Goal: Task Accomplishment & Management: Manage account settings

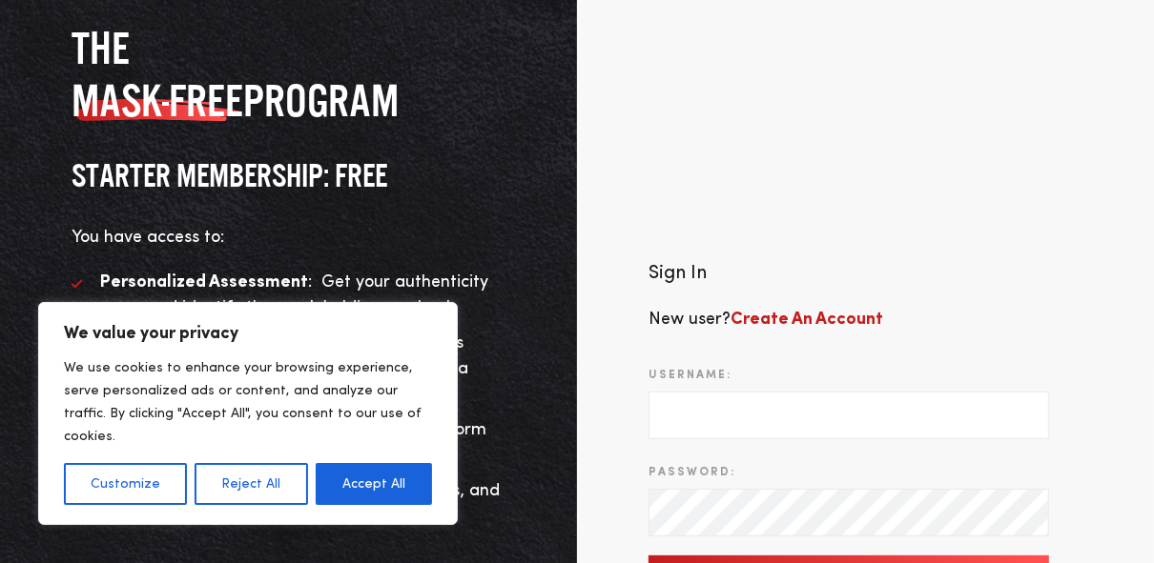
scroll to position [122, 0]
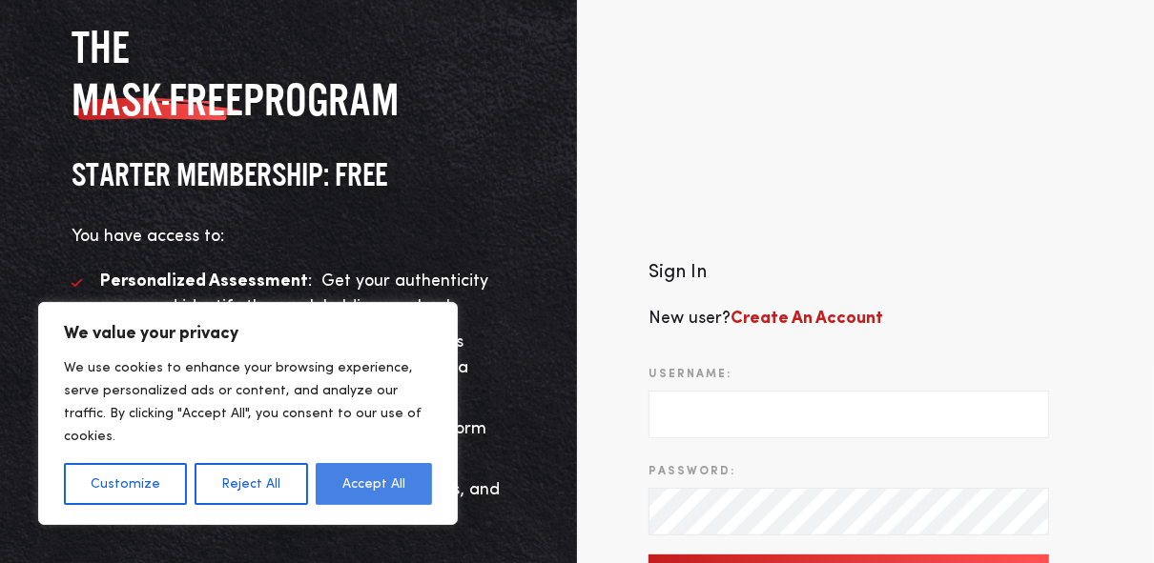
click at [408, 480] on button "Accept All" at bounding box center [374, 484] width 116 height 42
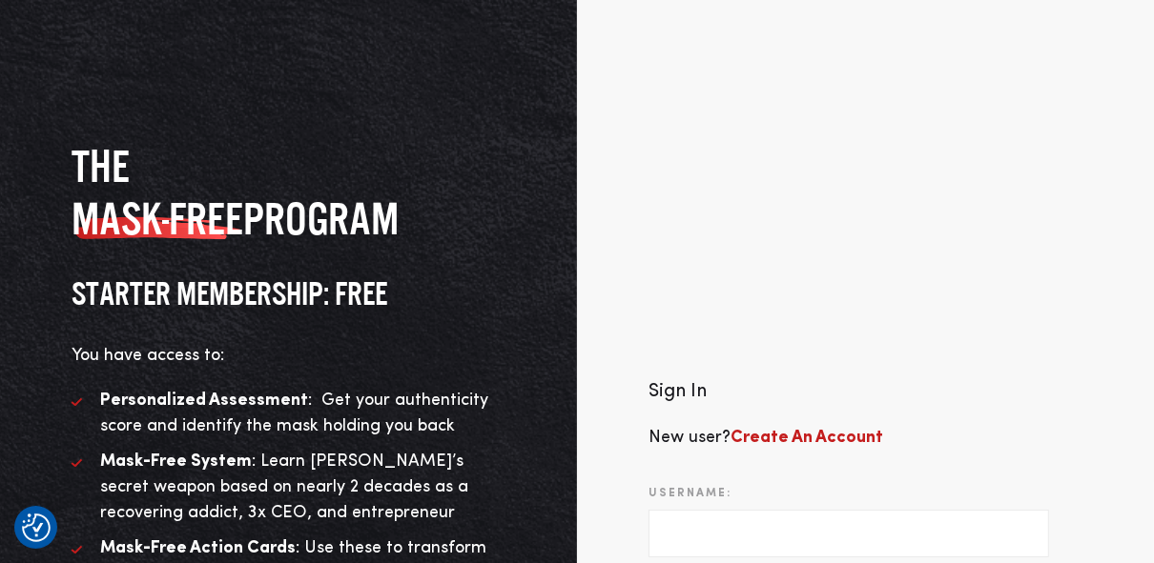
scroll to position [0, 0]
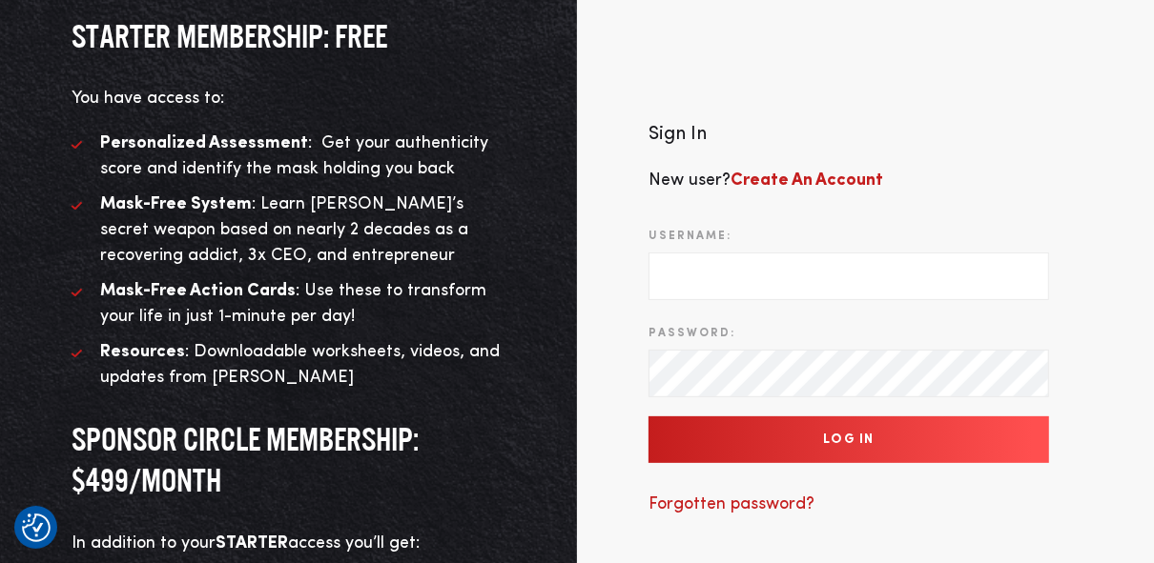
scroll to position [275, 0]
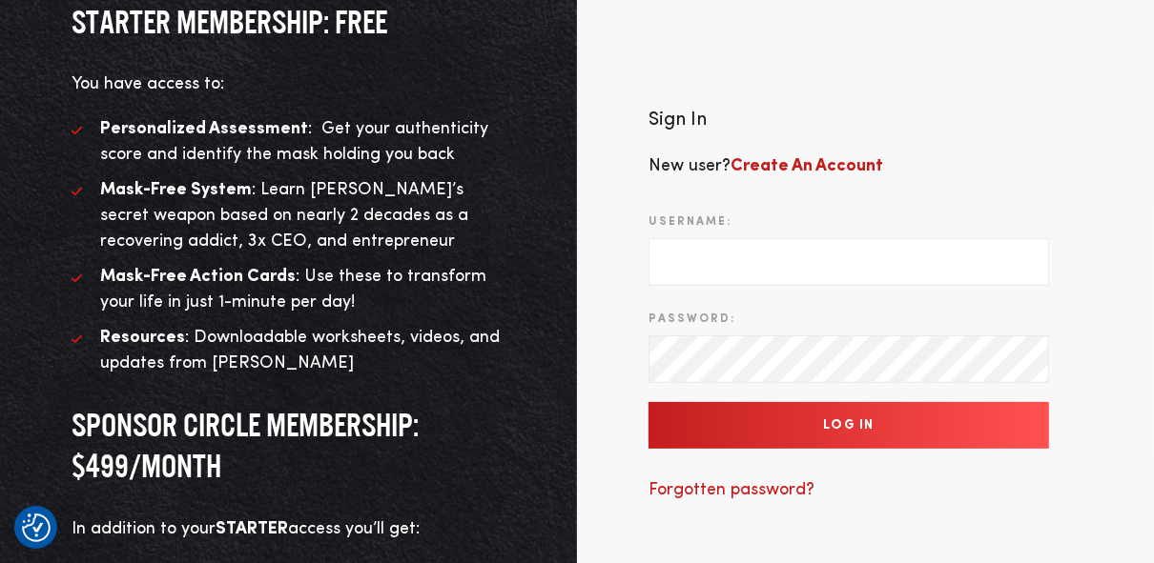
click at [1044, 407] on div at bounding box center [879, 476] width 391 height 217
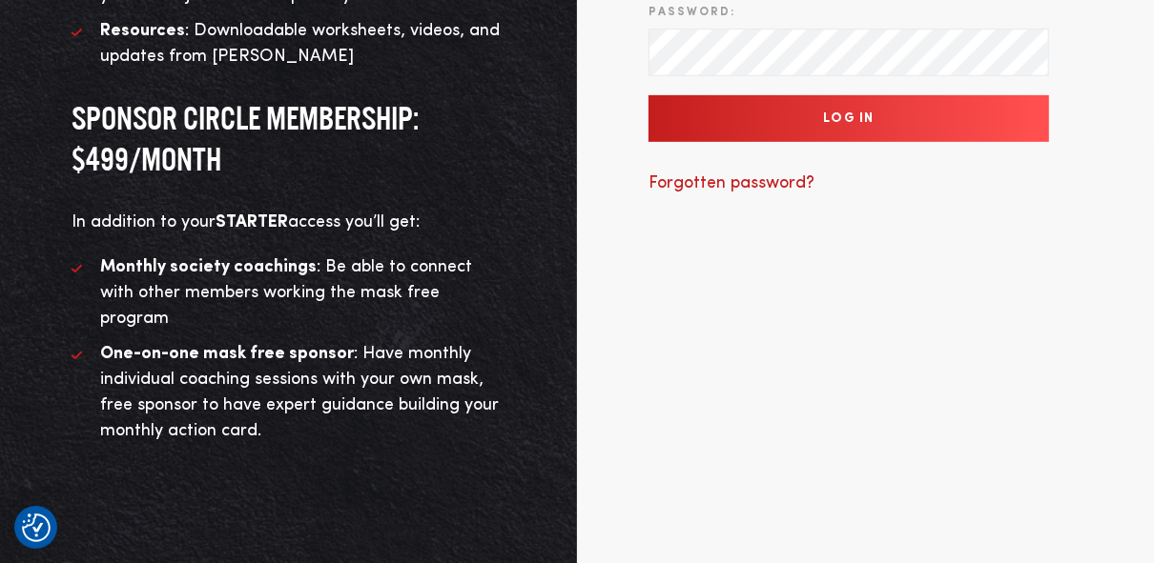
scroll to position [90, 0]
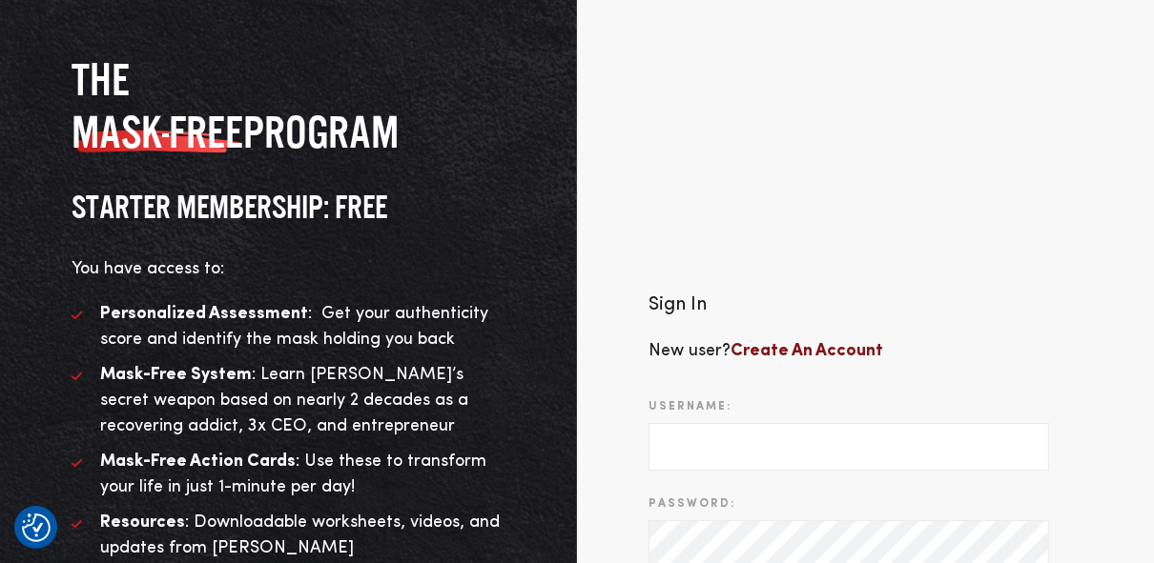
click at [787, 342] on b "Create An Account" at bounding box center [806, 350] width 153 height 17
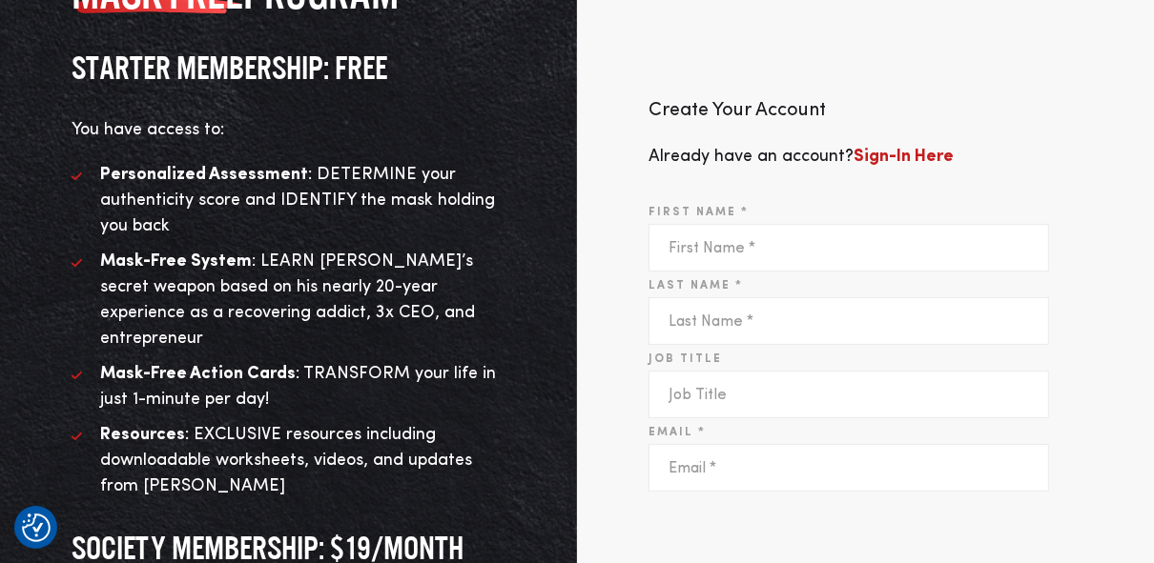
scroll to position [244, 0]
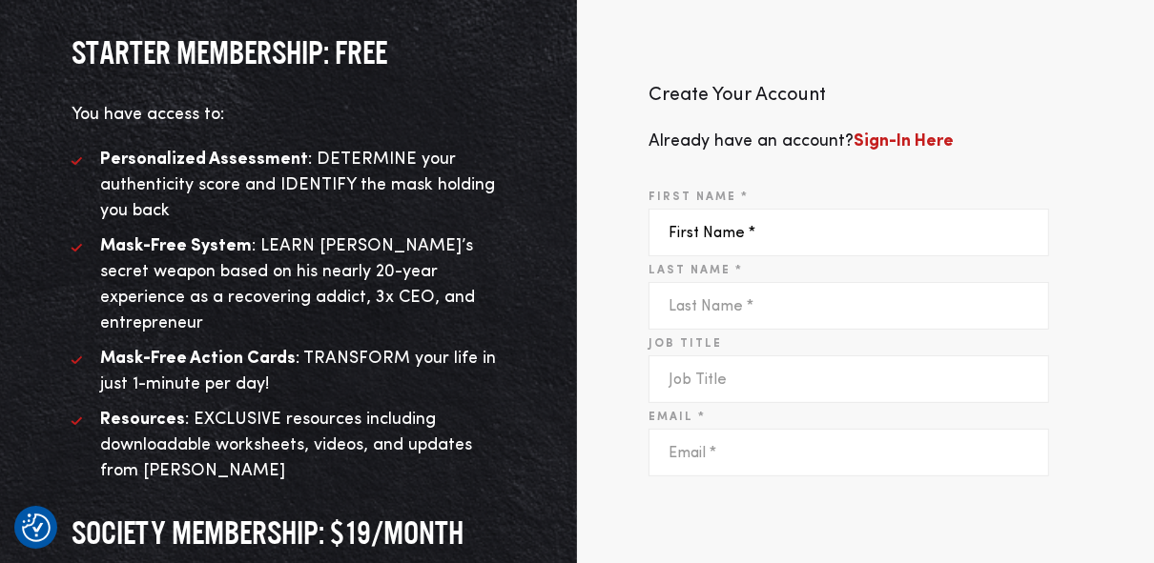
click at [740, 226] on input "First Name *" at bounding box center [848, 233] width 400 height 48
type input "Flanvis"
click at [672, 286] on input "Last Name *" at bounding box center [848, 306] width 400 height 48
type input "Johnson"
click at [667, 366] on input "Job Title" at bounding box center [848, 380] width 400 height 48
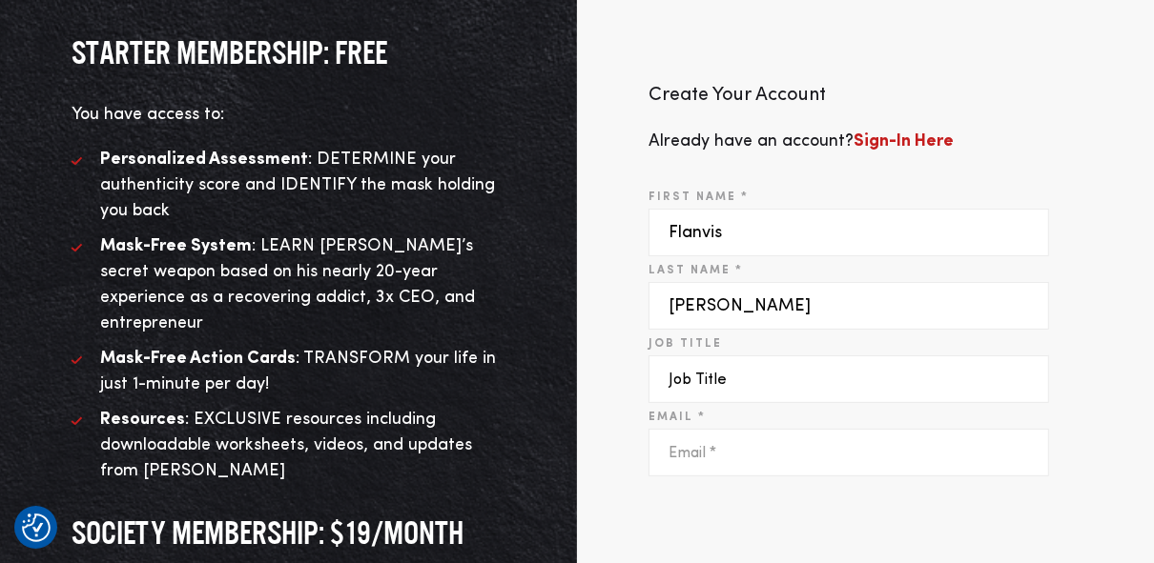
click at [667, 366] on input "Job Title" at bounding box center [848, 380] width 400 height 48
type input "Pastor"
click at [685, 451] on input "Email *" at bounding box center [848, 453] width 400 height 48
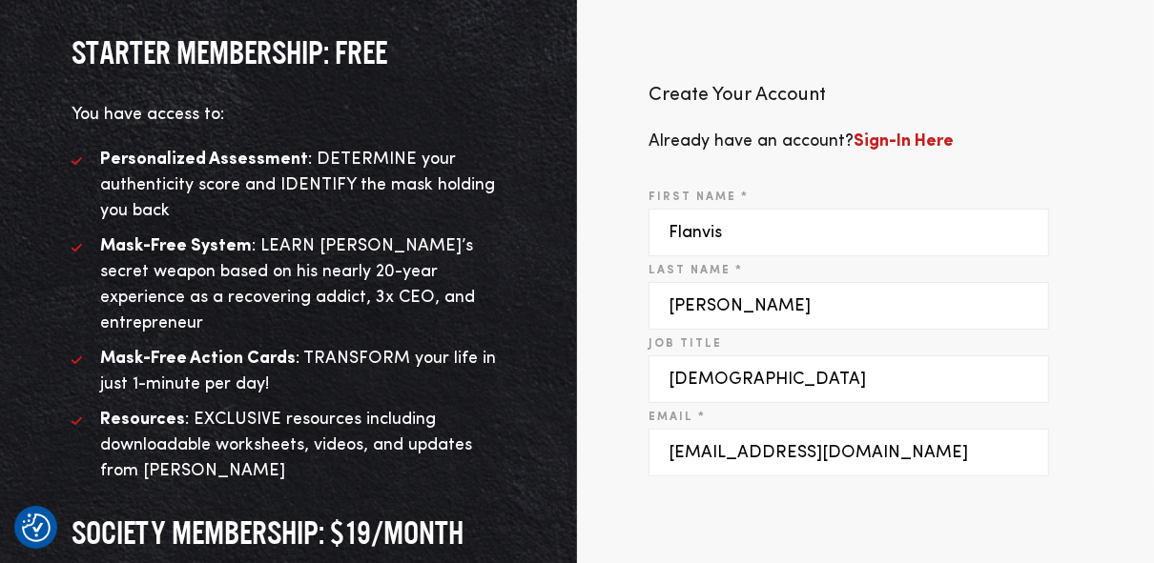
type input "flanvis@thotl.org"
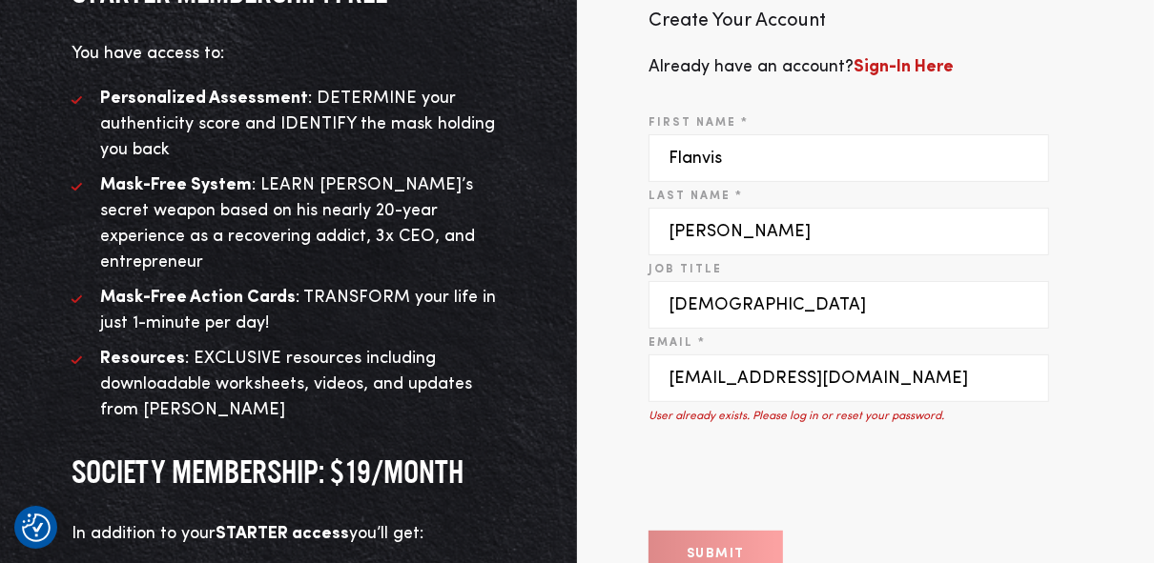
scroll to position [336, 0]
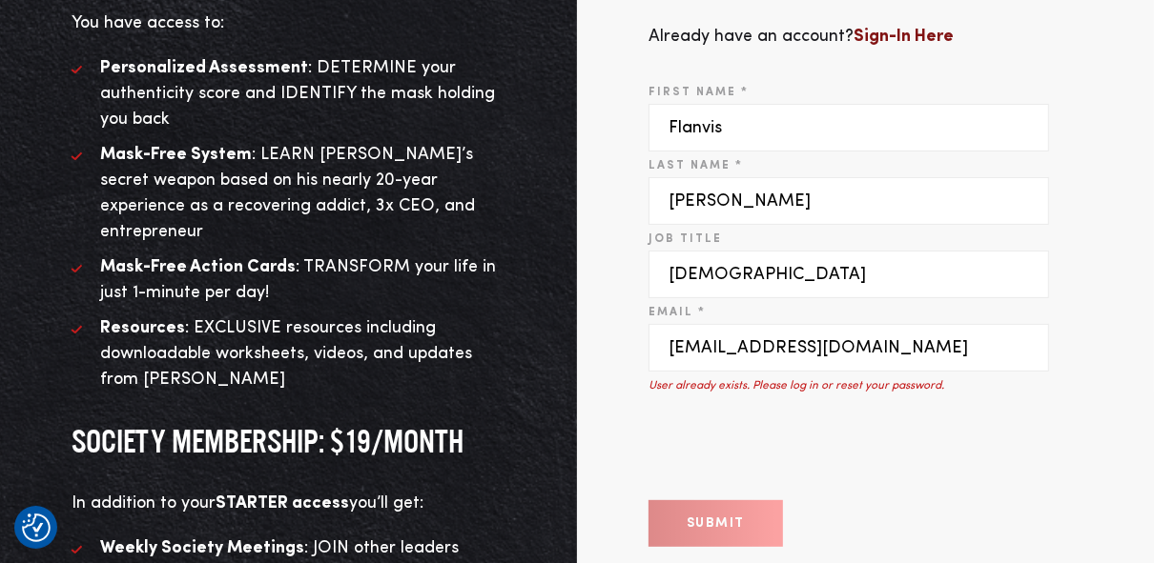
click at [918, 28] on b "Sign-In Here" at bounding box center [903, 36] width 100 height 17
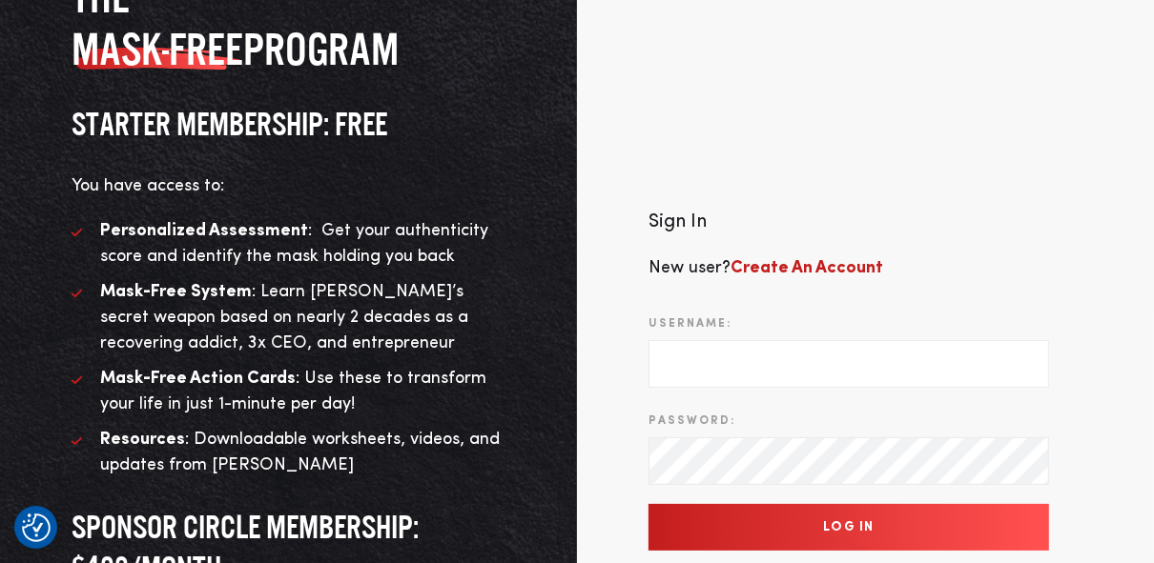
scroll to position [203, 0]
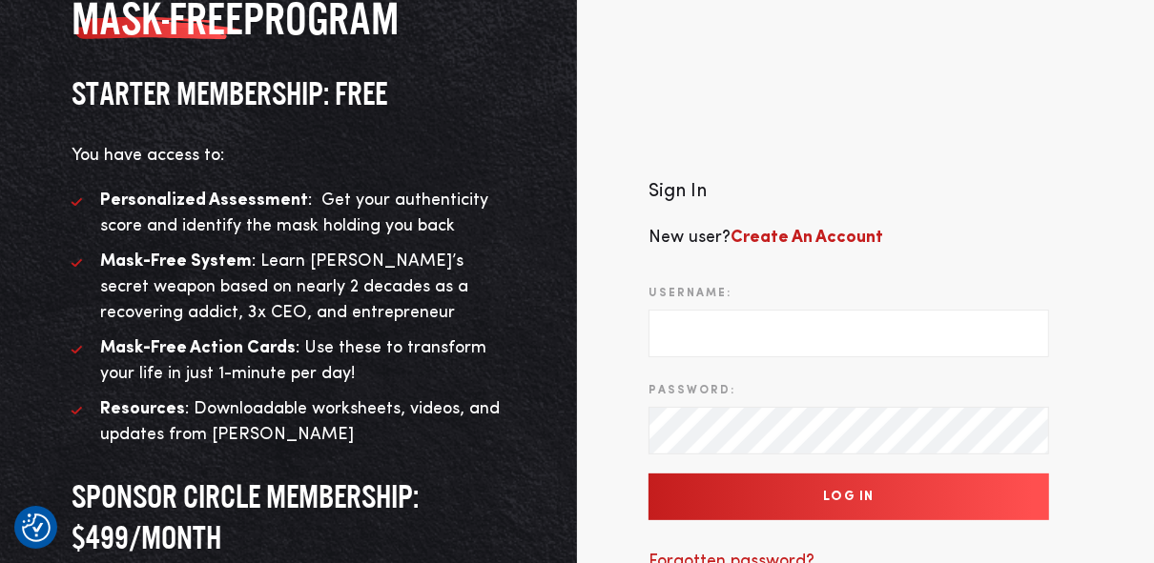
click at [683, 322] on input "Username:" at bounding box center [848, 334] width 400 height 48
type input "Flanvis"
click at [788, 481] on input "Log In" at bounding box center [848, 497] width 400 height 47
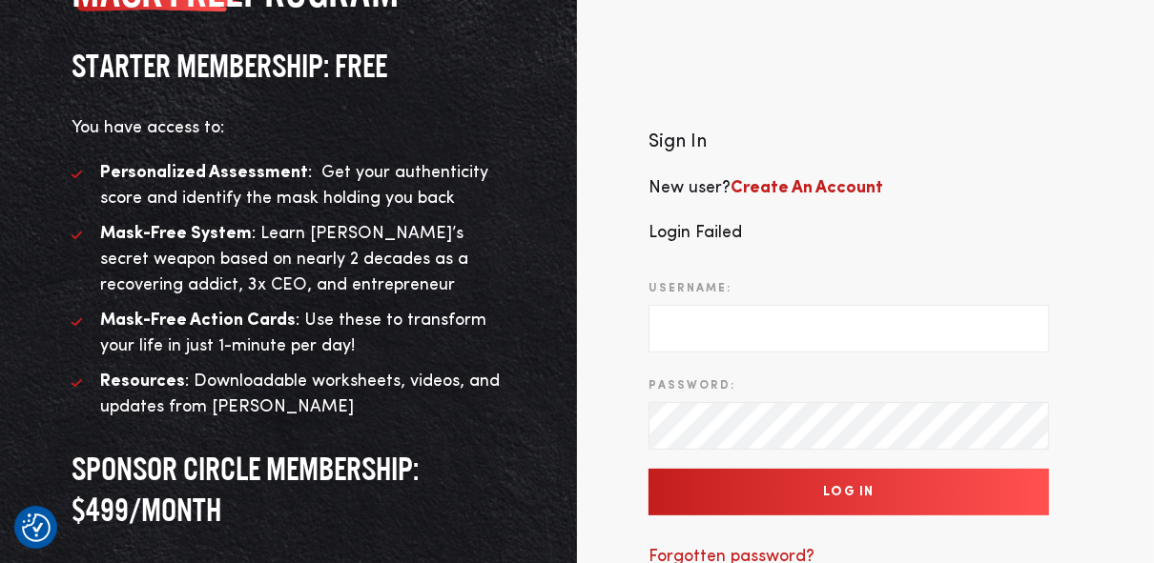
scroll to position [244, 0]
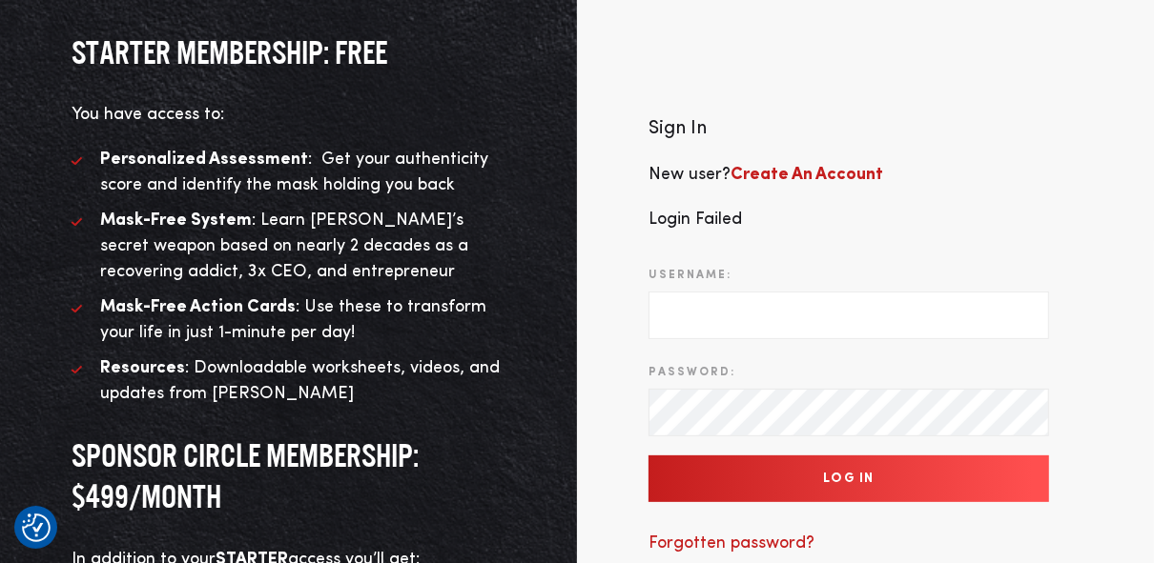
click at [697, 316] on input "Username:" at bounding box center [848, 316] width 400 height 48
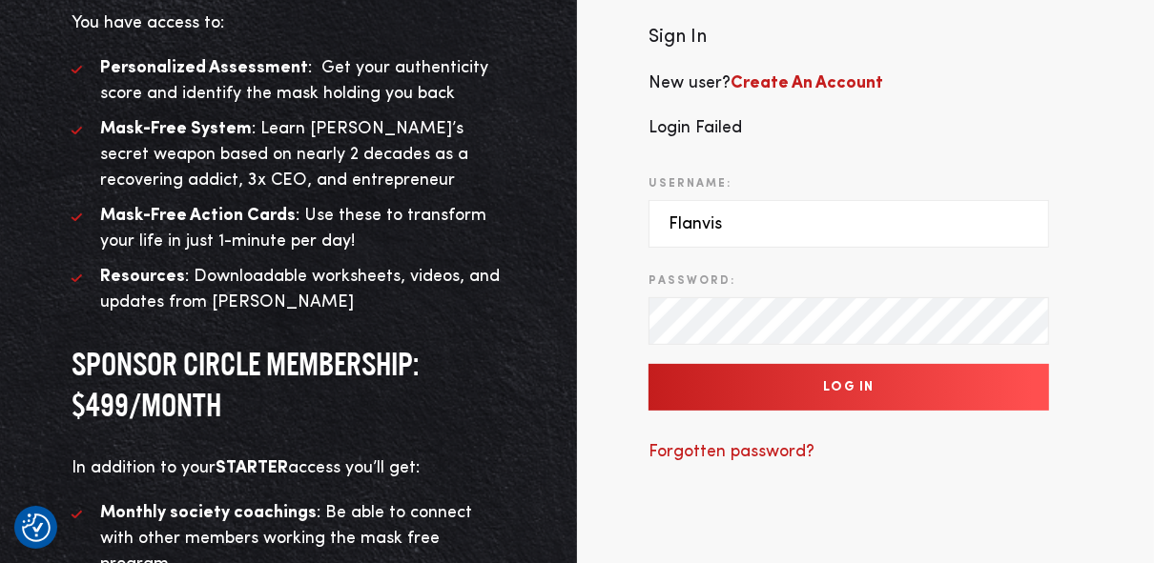
scroll to position [366, 0]
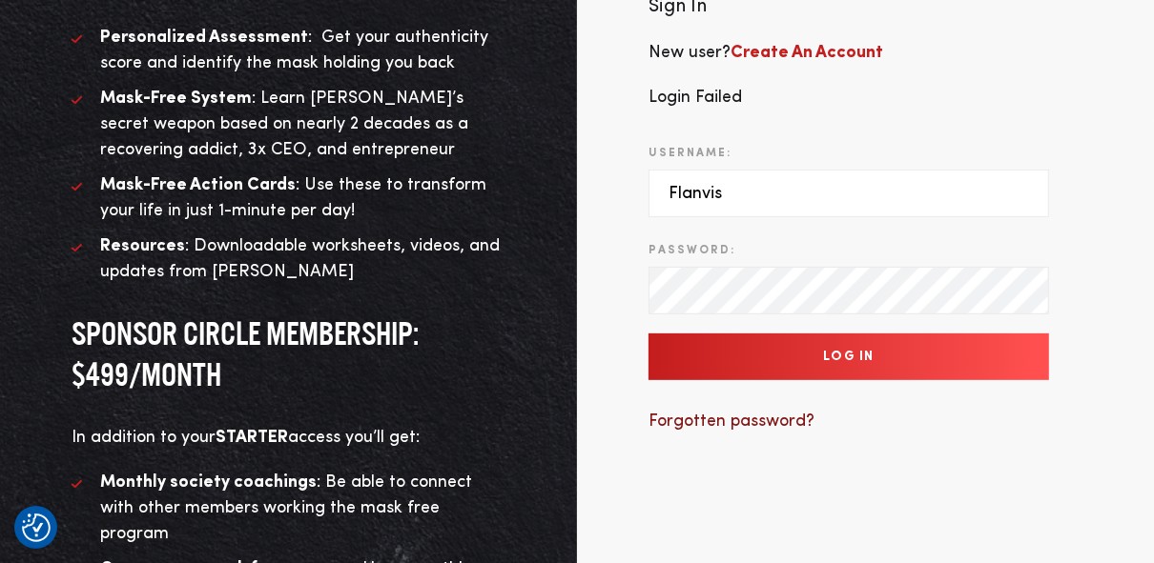
type input "Flanvis"
click at [785, 413] on span "Forgotten password?" at bounding box center [731, 421] width 166 height 17
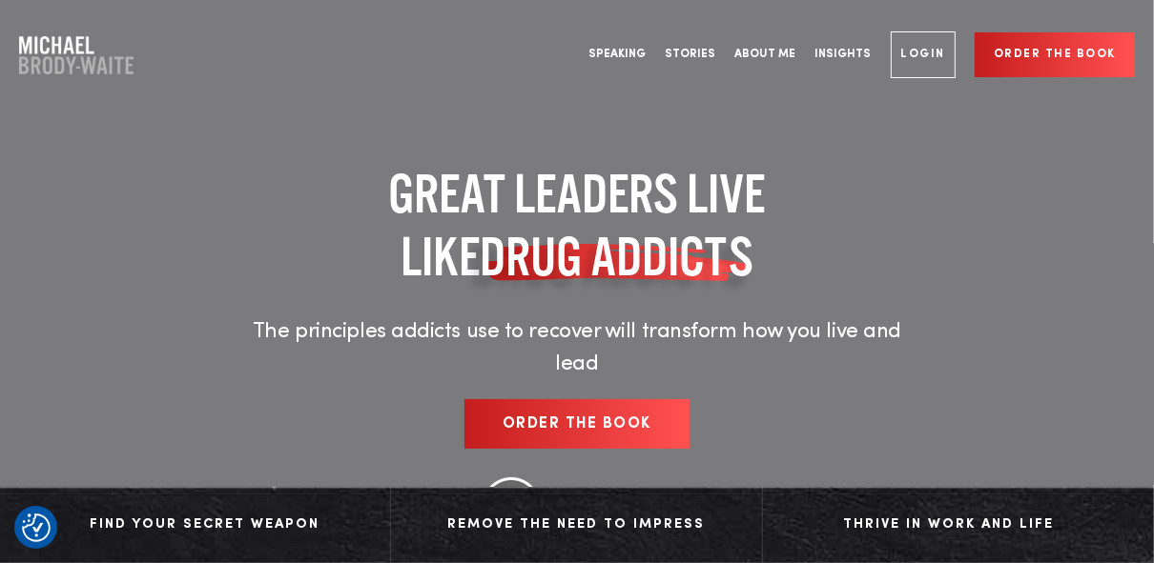
click at [925, 60] on link "Login" at bounding box center [923, 54] width 66 height 47
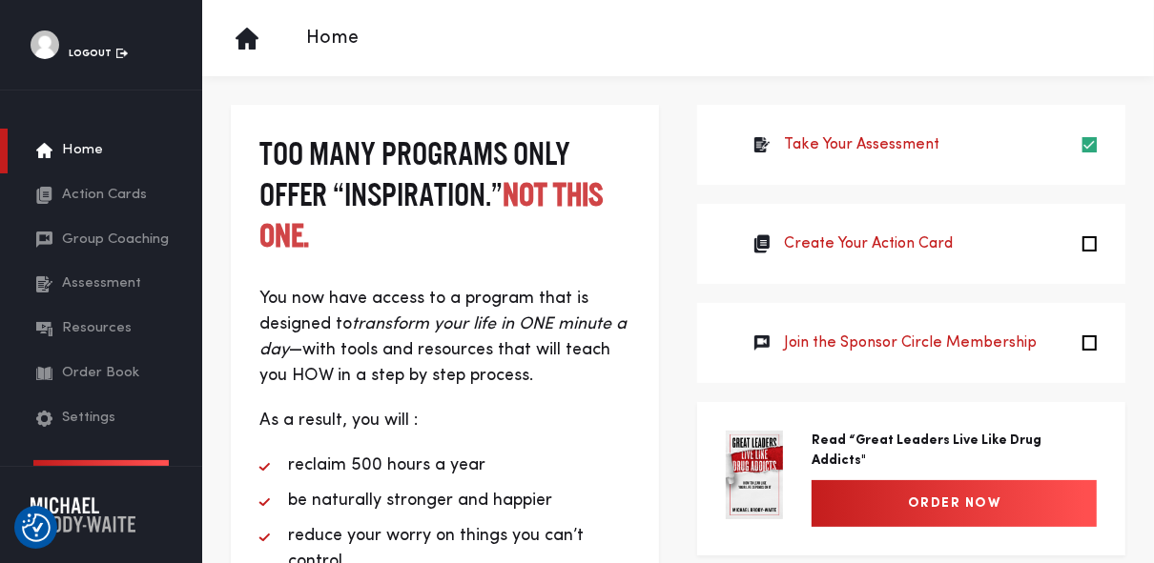
click at [925, 60] on div "Home" at bounding box center [677, 38] width 951 height 76
